Goal: Find specific page/section: Find specific page/section

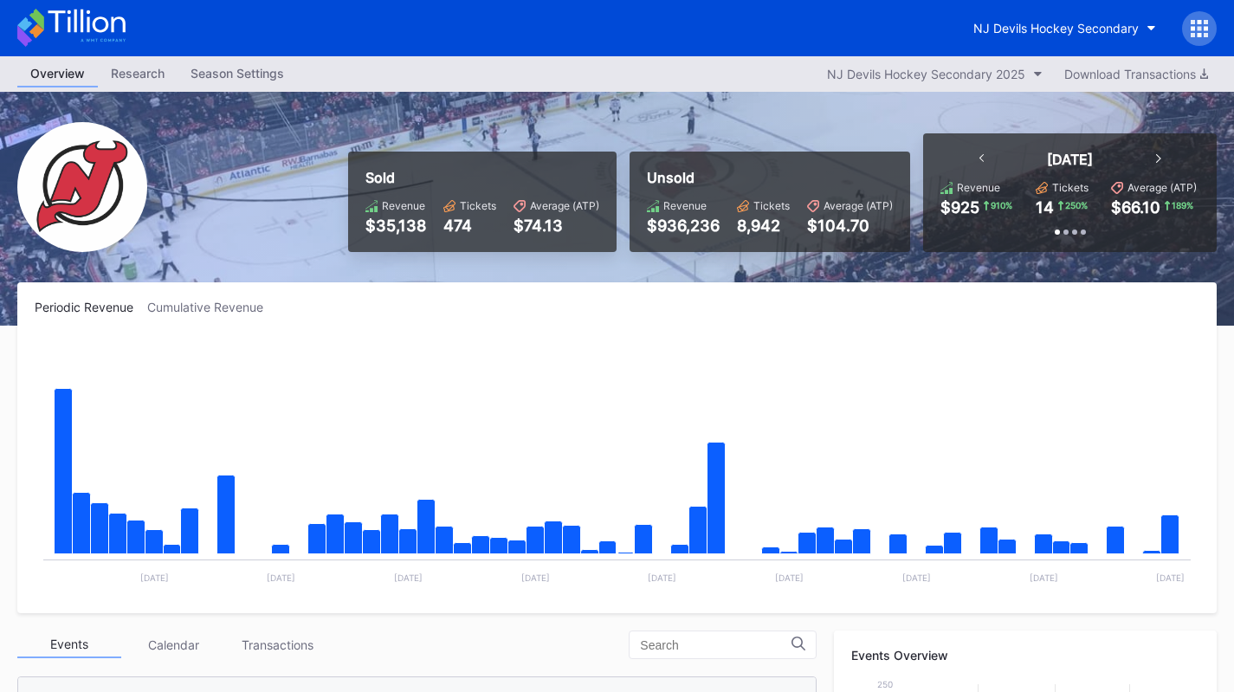
click at [1084, 27] on div "NJ Devils Hockey Secondary" at bounding box center [1056, 28] width 165 height 15
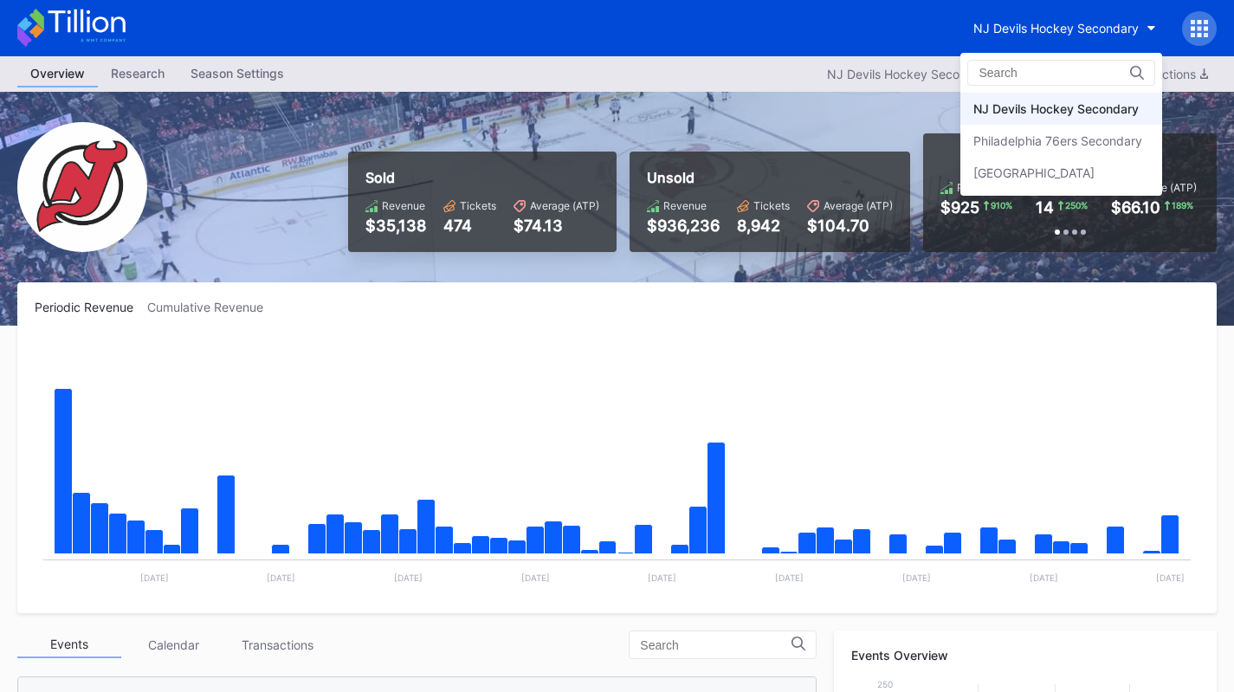
click at [1064, 142] on div "Philadelphia 76ers Secondary" at bounding box center [1058, 140] width 169 height 15
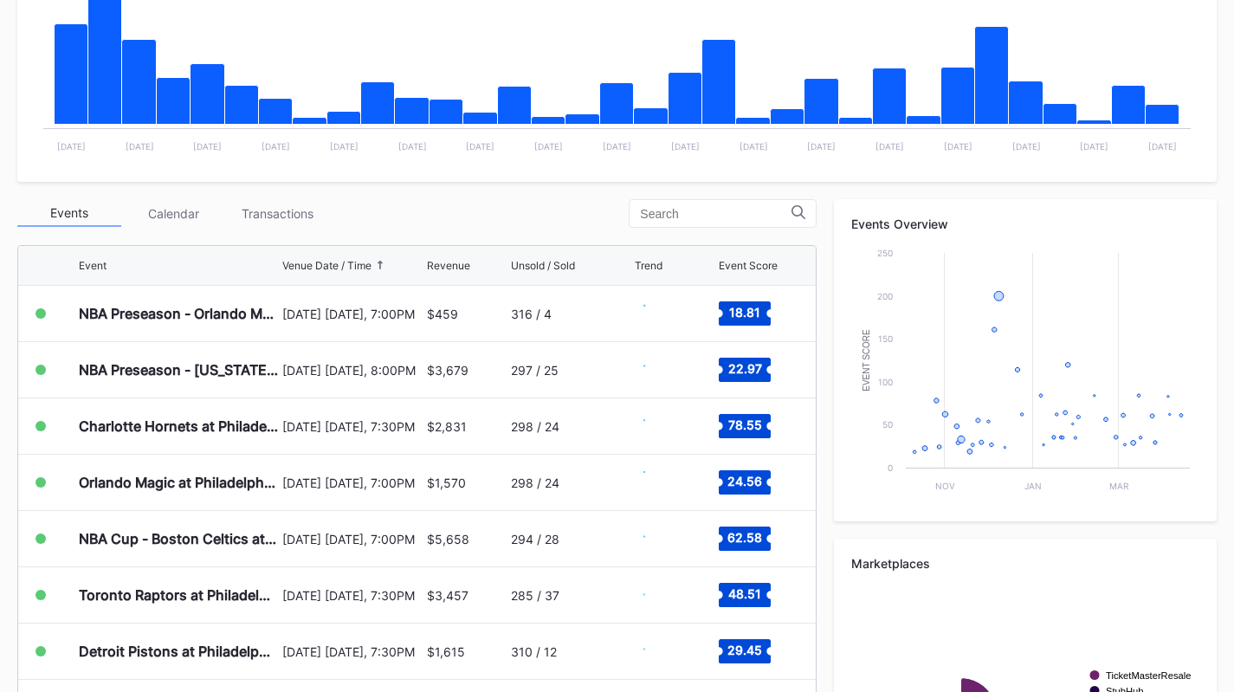
scroll to position [435, 0]
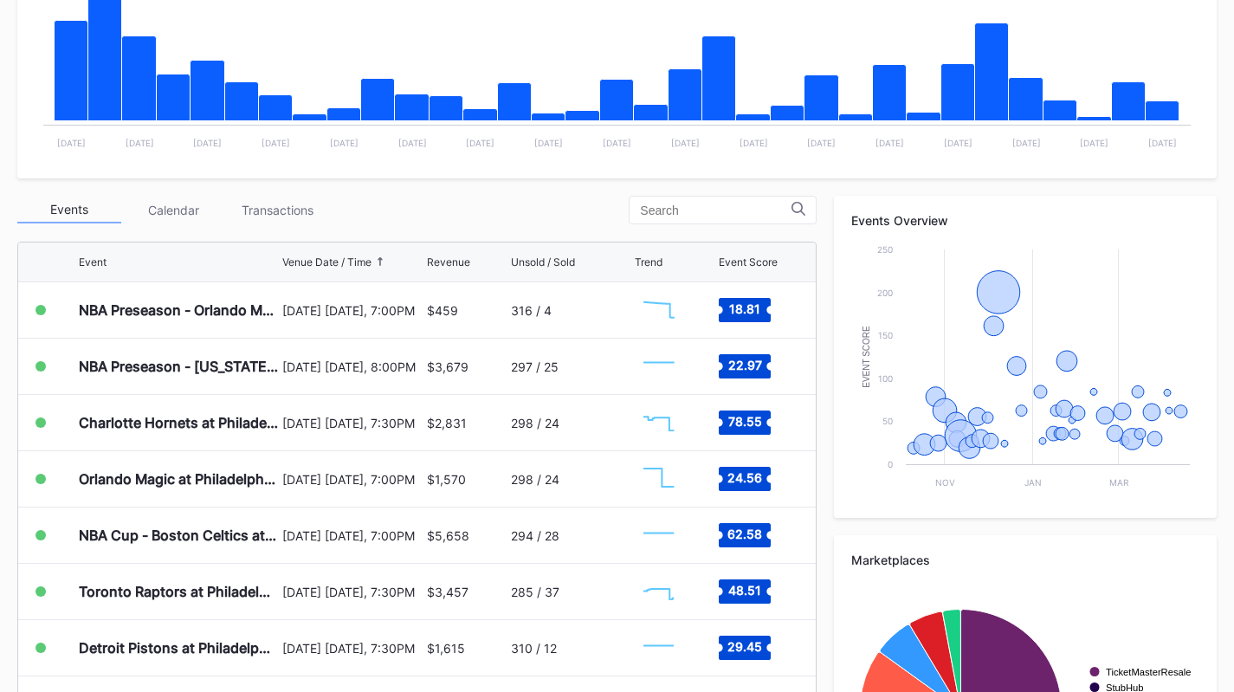
click at [279, 207] on div "Transactions" at bounding box center [277, 210] width 104 height 27
